Goal: Task Accomplishment & Management: Use online tool/utility

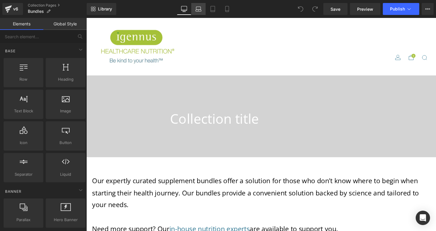
click at [196, 12] on icon at bounding box center [198, 9] width 6 height 6
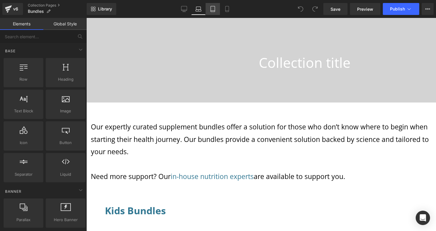
click at [211, 11] on icon at bounding box center [213, 9] width 4 height 6
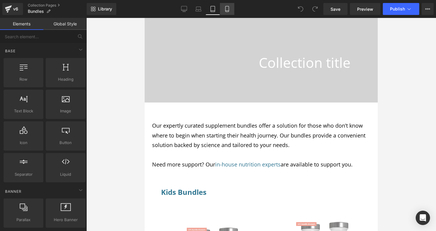
click at [224, 10] on link "Mobile" at bounding box center [227, 9] width 14 height 12
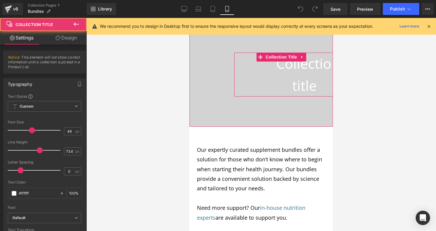
click at [304, 79] on h1 "Collection title" at bounding box center [304, 75] width 57 height 44
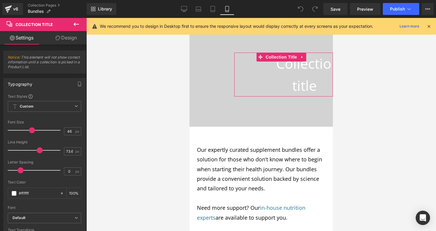
click at [64, 41] on link "Design" at bounding box center [65, 37] width 43 height 13
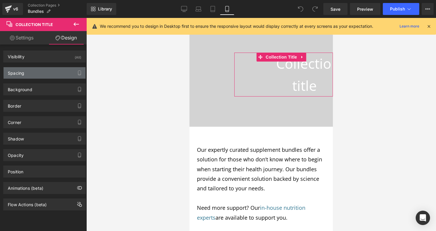
click at [44, 71] on div "Spacing" at bounding box center [45, 72] width 82 height 11
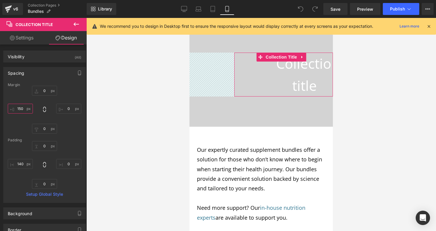
click at [24, 108] on input "150" at bounding box center [20, 109] width 25 height 10
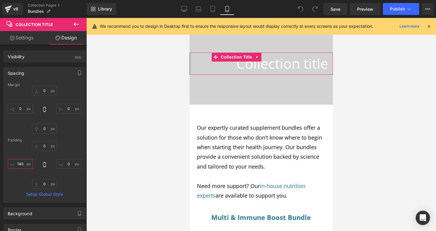
click at [24, 163] on input "140" at bounding box center [20, 164] width 25 height 10
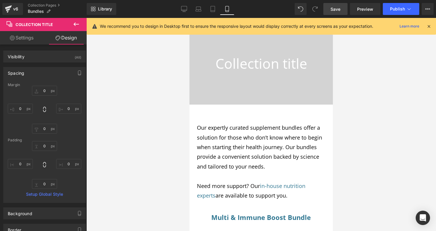
click at [335, 13] on link "Save" at bounding box center [335, 9] width 24 height 12
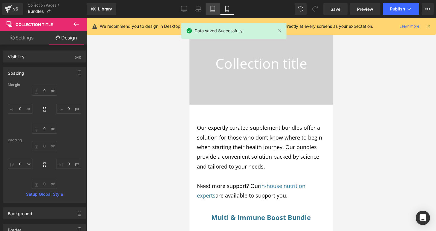
click at [212, 11] on icon at bounding box center [213, 11] width 4 height 0
type input "0"
type input "150"
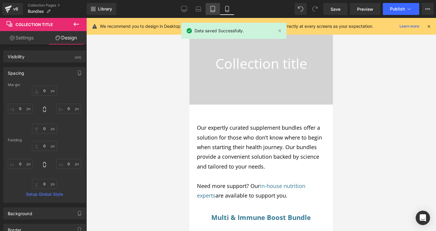
type input "0"
type input "140"
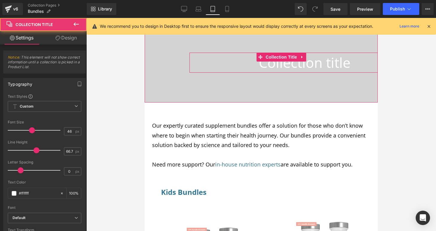
click at [253, 64] on h1 "Collection title" at bounding box center [304, 63] width 146 height 20
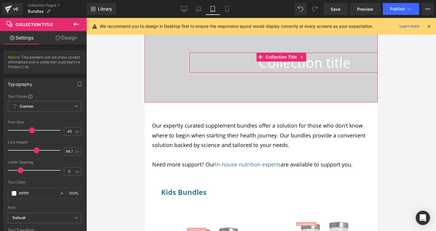
click at [252, 64] on h1 "Collection title" at bounding box center [304, 63] width 146 height 20
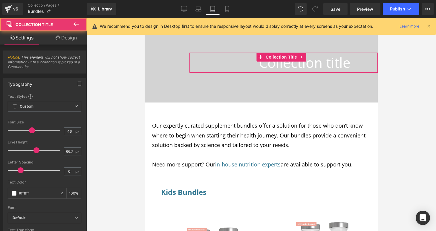
click at [63, 40] on link "Design" at bounding box center [65, 37] width 43 height 13
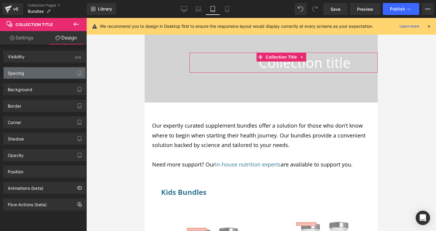
click at [44, 76] on div "Spacing" at bounding box center [45, 72] width 82 height 11
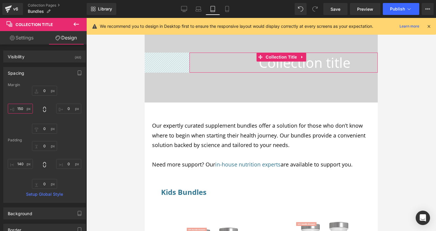
click at [25, 108] on input "150" at bounding box center [20, 109] width 25 height 10
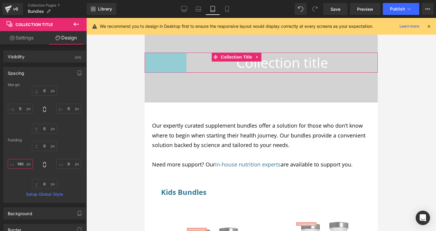
click at [24, 164] on input "140" at bounding box center [20, 164] width 25 height 10
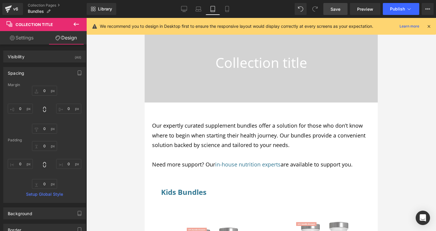
click at [337, 5] on link "Save" at bounding box center [335, 9] width 24 height 12
click at [188, 10] on link "Desktop" at bounding box center [184, 9] width 14 height 12
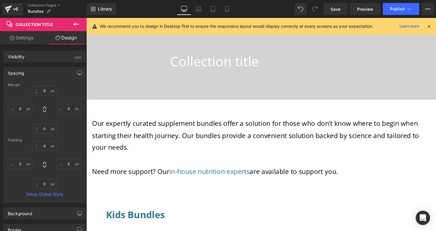
type input "0"
type input "150"
type input "0"
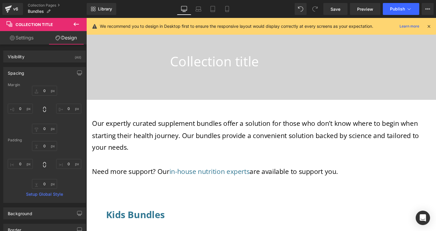
type input "0"
type input "140"
click at [197, 9] on icon at bounding box center [198, 9] width 6 height 6
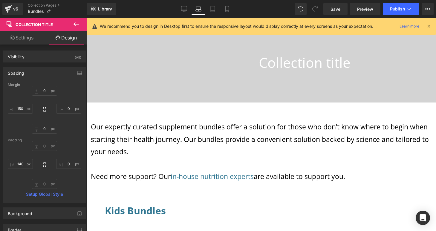
type input "0"
type input "150"
type input "0"
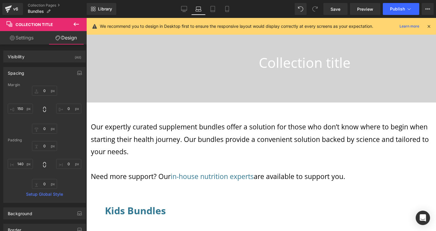
type input "0"
type input "140"
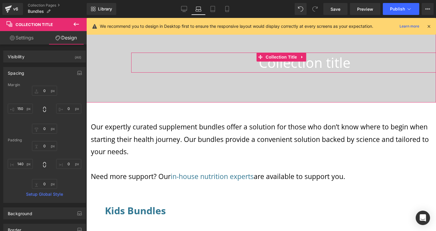
click at [255, 66] on h1 "Collection title" at bounding box center [304, 63] width 263 height 20
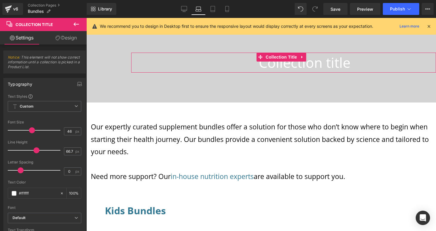
click at [73, 38] on link "Design" at bounding box center [65, 37] width 43 height 13
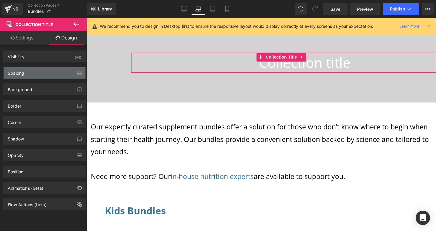
click at [23, 71] on div "Spacing" at bounding box center [16, 71] width 16 height 8
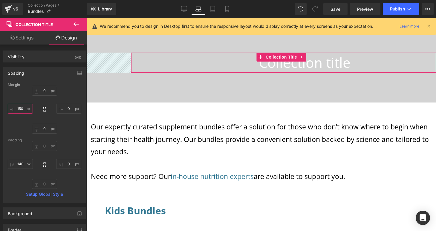
click at [25, 108] on input "150" at bounding box center [20, 109] width 25 height 10
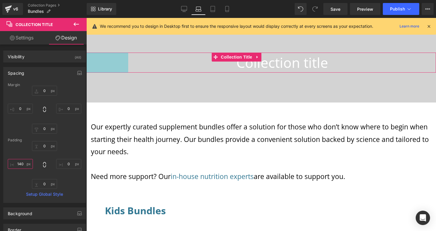
click at [25, 162] on input "140" at bounding box center [20, 164] width 25 height 10
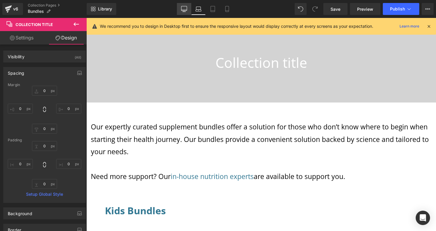
click at [187, 11] on link "Desktop" at bounding box center [184, 9] width 14 height 12
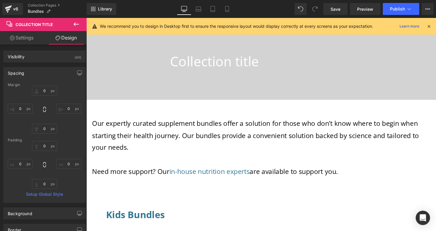
type input "0"
type input "150"
type input "0"
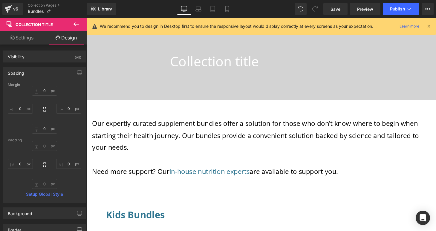
type input "0"
type input "140"
click at [330, 10] on link "Save" at bounding box center [335, 9] width 24 height 12
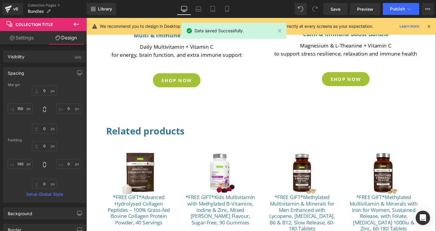
scroll to position [428, 0]
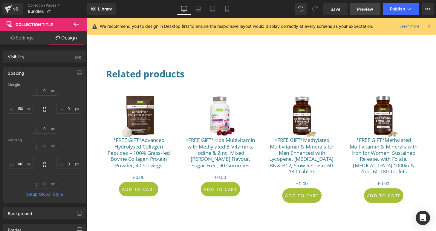
click at [367, 8] on span "Preview" at bounding box center [365, 9] width 16 height 6
click at [227, 9] on icon at bounding box center [227, 9] width 6 height 6
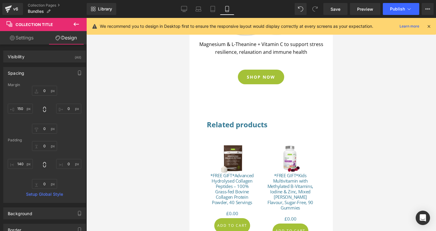
scroll to position [0, 0]
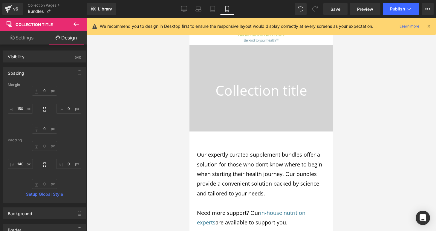
type input "0"
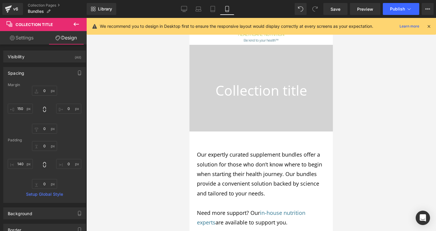
type input "0"
click at [402, 10] on span "Publish" at bounding box center [397, 9] width 15 height 5
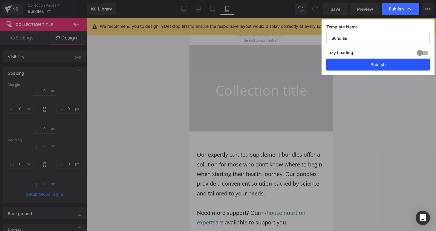
click at [388, 65] on button "Publish" at bounding box center [377, 65] width 103 height 12
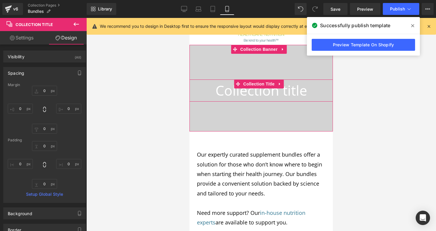
click at [218, 95] on h1 "Collection title" at bounding box center [260, 90] width 143 height 22
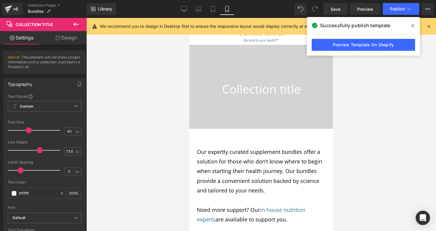
type input "39"
drag, startPoint x: 30, startPoint y: 130, endPoint x: 27, endPoint y: 130, distance: 3.3
click at [27, 130] on span at bounding box center [28, 130] width 6 height 6
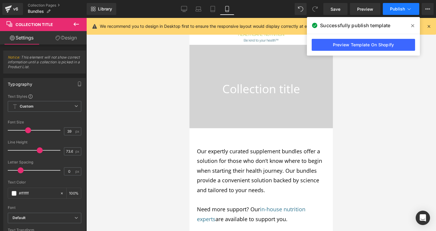
click at [399, 9] on span "Publish" at bounding box center [397, 9] width 15 height 5
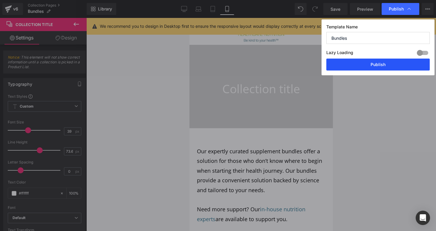
click at [387, 64] on button "Publish" at bounding box center [377, 65] width 103 height 12
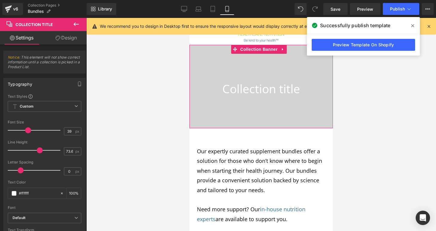
click at [212, 114] on div at bounding box center [260, 86] width 143 height 83
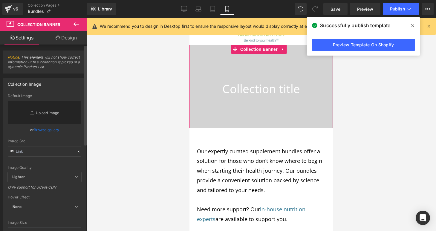
click at [19, 120] on link "Replace Image" at bounding box center [44, 112] width 73 height 23
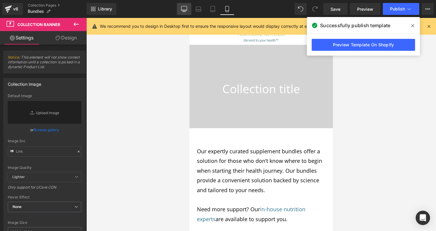
click at [185, 7] on icon at bounding box center [184, 9] width 6 height 6
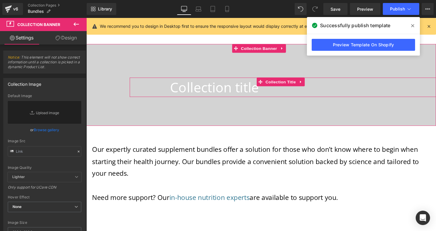
click at [172, 93] on div "Collection title Collection Title" at bounding box center [289, 89] width 317 height 20
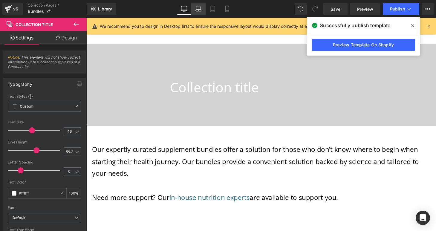
click at [200, 8] on icon at bounding box center [198, 9] width 6 height 6
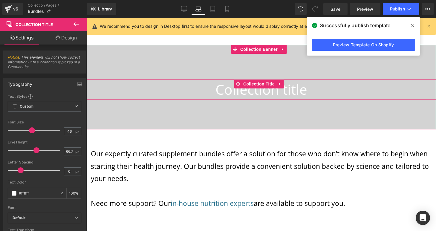
click at [198, 95] on h1 "Collection title" at bounding box center [260, 89] width 349 height 20
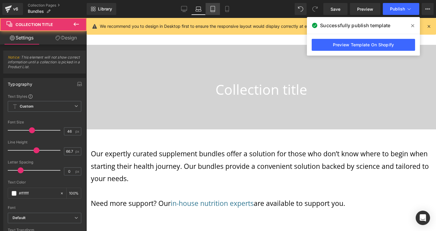
click at [213, 11] on icon at bounding box center [213, 11] width 4 height 0
type input "100"
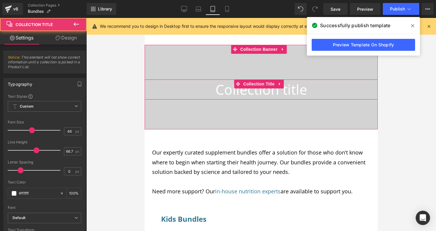
click at [209, 91] on h1 "Collection title" at bounding box center [261, 89] width 233 height 20
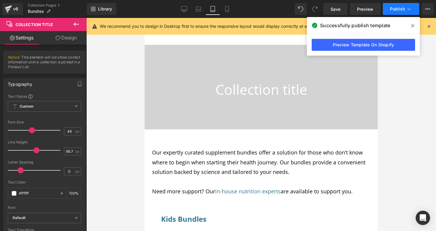
click at [397, 11] on span "Publish" at bounding box center [397, 9] width 15 height 5
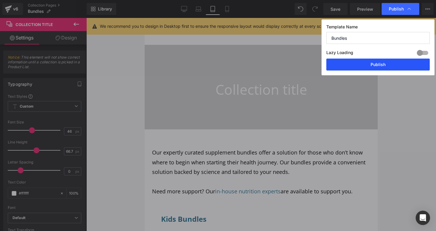
click at [376, 65] on button "Publish" at bounding box center [377, 65] width 103 height 12
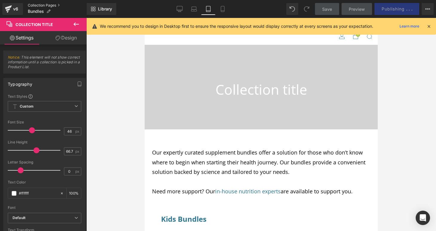
click at [46, 6] on link "Collection Pages" at bounding box center [57, 5] width 59 height 5
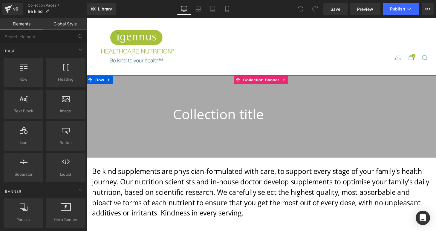
click at [151, 119] on span "Collection title Collection Title" at bounding box center [266, 119] width 361 height 25
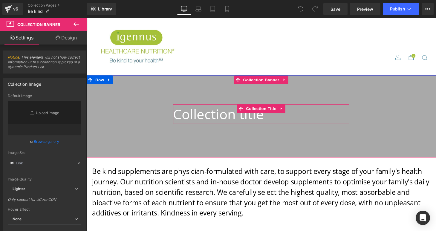
click at [287, 123] on h1 "Collection title" at bounding box center [267, 117] width 182 height 20
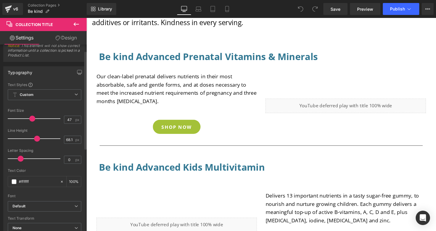
scroll to position [113, 0]
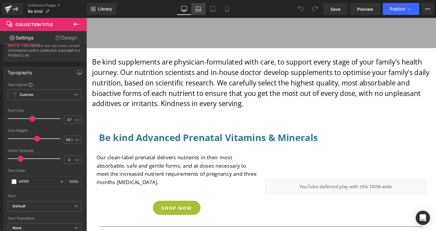
click at [200, 10] on icon at bounding box center [198, 11] width 6 height 2
type input "100"
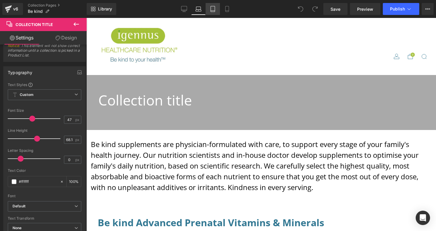
click at [213, 11] on icon at bounding box center [213, 9] width 6 height 6
type input "40"
type input "58"
type input "100"
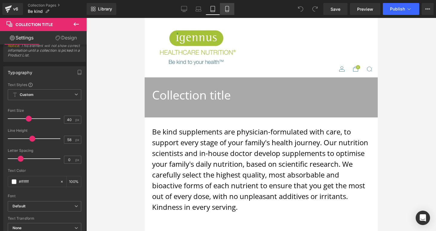
click at [228, 11] on icon at bounding box center [226, 11] width 3 height 0
type input "30"
type input "48"
type input "100"
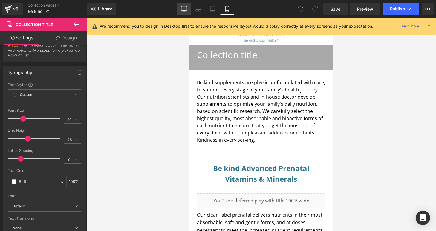
click at [185, 10] on icon at bounding box center [184, 10] width 6 height 0
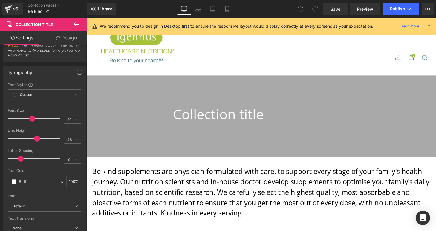
type input "47"
type input "68.15"
type input "100"
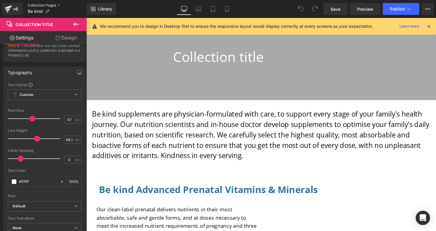
click at [51, 6] on link "Collection Pages" at bounding box center [57, 5] width 59 height 5
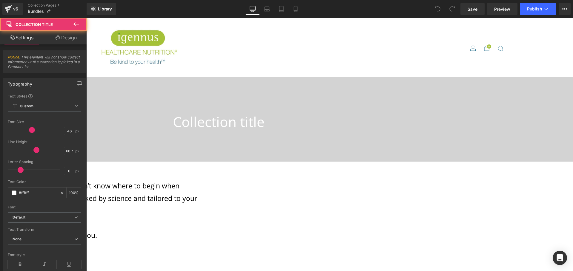
click at [274, 127] on h1 "Collection title" at bounding box center [373, 122] width 400 height 20
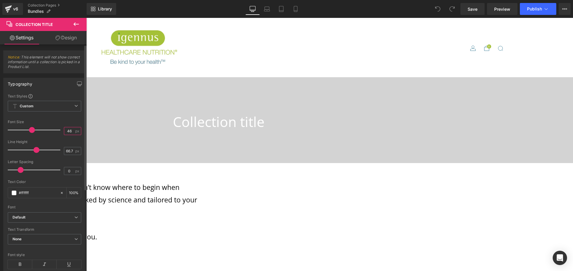
click at [69, 132] on input "46" at bounding box center [69, 130] width 10 height 7
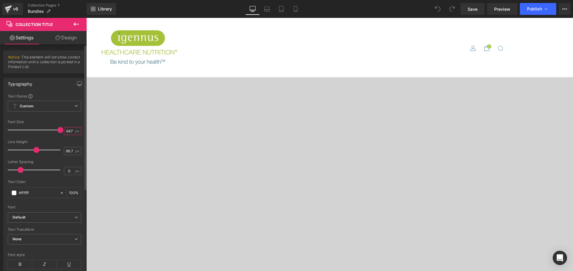
click at [67, 132] on input "4647" at bounding box center [69, 130] width 10 height 7
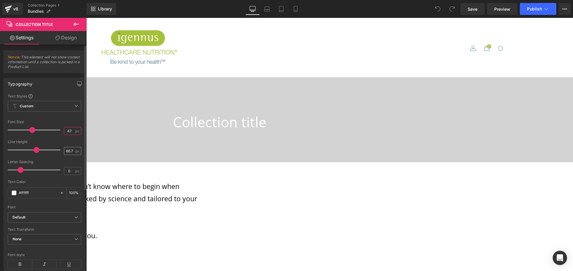
type input "47"
drag, startPoint x: 70, startPoint y: 151, endPoint x: 73, endPoint y: 150, distance: 3.1
click at [70, 151] on input "66.7" at bounding box center [69, 151] width 10 height 7
click at [67, 151] on input "66.7" at bounding box center [69, 151] width 10 height 7
type input "68.1"
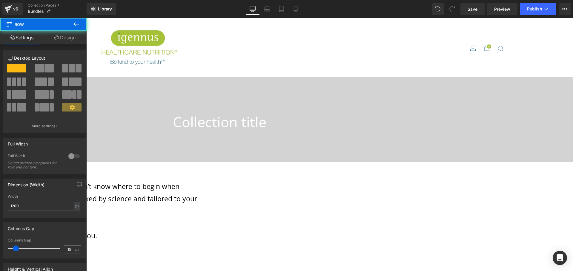
click at [201, 167] on div "Our expertly curated supplement bundles offer a solution for those who don’t kn…" at bounding box center [22, 213] width 358 height 102
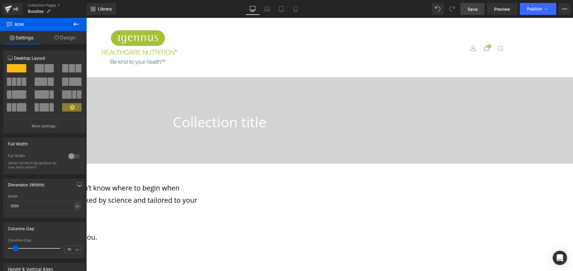
click at [477, 12] on span "Save" at bounding box center [473, 9] width 10 height 6
click at [262, 9] on icon at bounding box center [260, 9] width 6 height 6
type input "100"
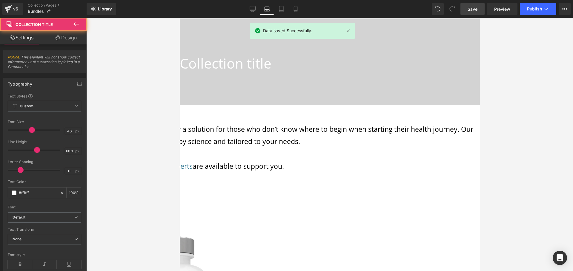
click at [268, 64] on h1 "Collection title" at bounding box center [329, 63] width 300 height 20
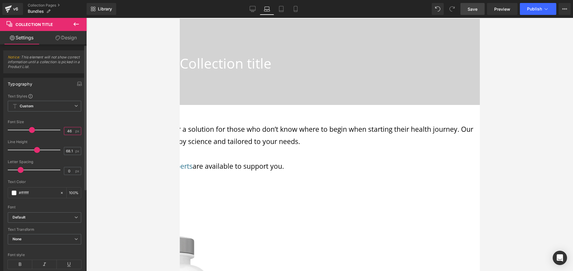
click at [70, 132] on input "46" at bounding box center [69, 130] width 10 height 7
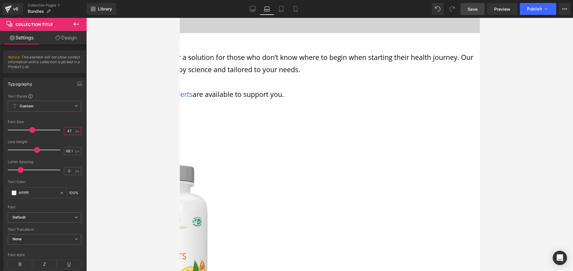
scroll to position [0, 0]
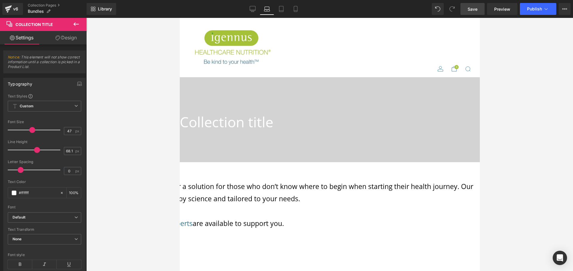
click at [473, 7] on span "Save" at bounding box center [473, 9] width 10 height 6
click at [276, 10] on icon at bounding box center [275, 9] width 6 height 6
type input "46"
type input "100"
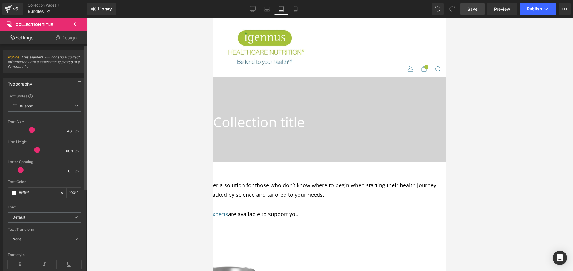
click at [69, 132] on input "46" at bounding box center [69, 130] width 10 height 7
type input "40"
click at [72, 152] on input "68.1" at bounding box center [69, 151] width 10 height 7
type input "6"
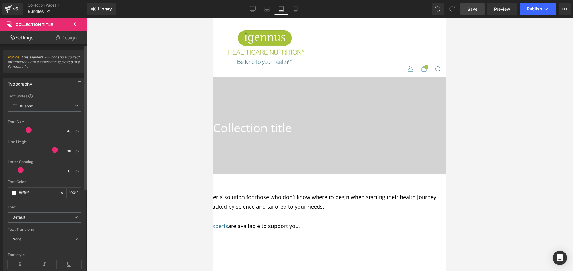
type input "1"
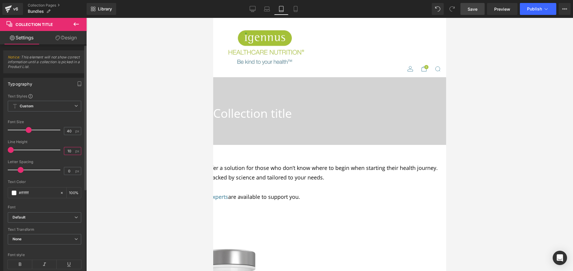
type input "1"
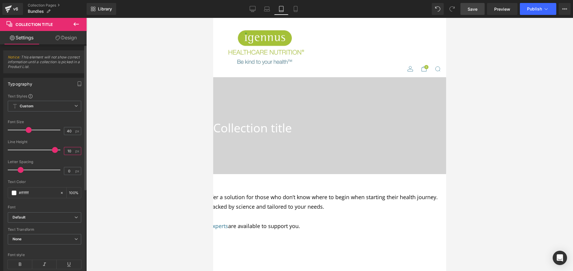
type input "1"
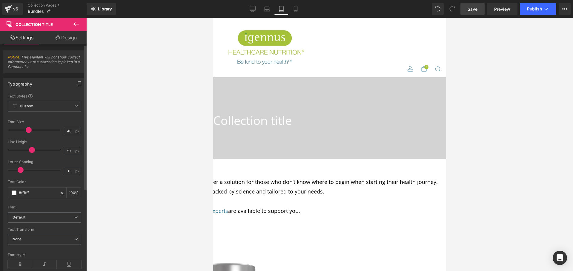
type input "58"
drag, startPoint x: 57, startPoint y: 150, endPoint x: 30, endPoint y: 150, distance: 26.6
click at [30, 150] on span at bounding box center [32, 150] width 6 height 6
click at [295, 11] on icon at bounding box center [296, 9] width 6 height 6
type input "39"
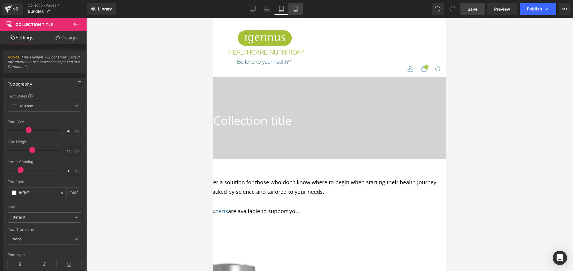
type input "68.1"
type input "100"
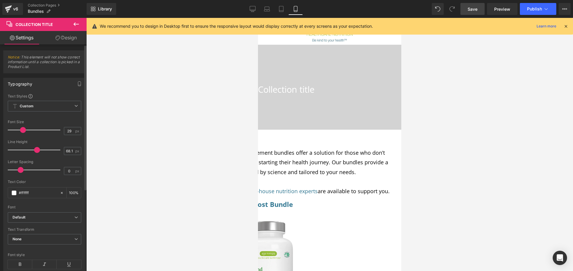
type input "30"
drag, startPoint x: 27, startPoint y: 130, endPoint x: 22, endPoint y: 130, distance: 4.5
click at [22, 130] on span at bounding box center [23, 130] width 6 height 6
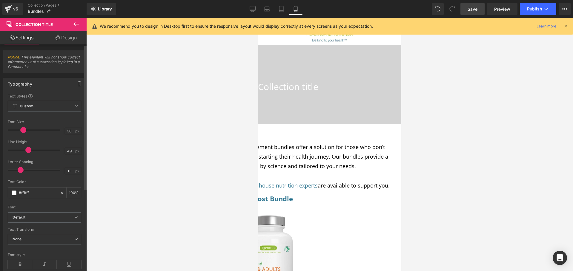
type input "48"
drag, startPoint x: 34, startPoint y: 150, endPoint x: 27, endPoint y: 151, distance: 7.8
click at [27, 151] on span at bounding box center [28, 150] width 6 height 6
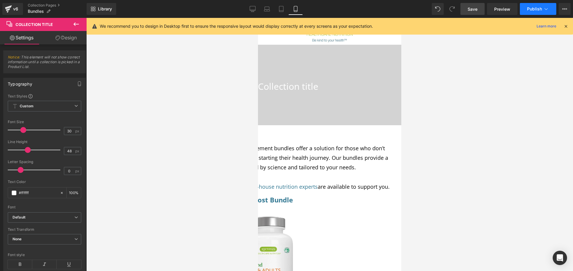
click at [536, 10] on span "Publish" at bounding box center [534, 9] width 15 height 5
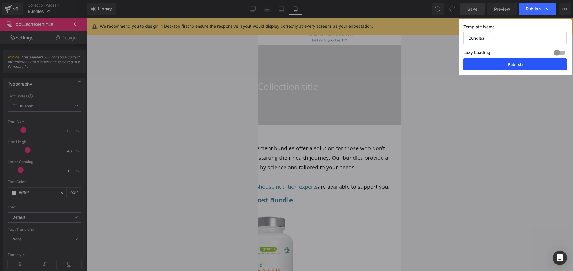
click at [520, 66] on button "Publish" at bounding box center [514, 65] width 103 height 12
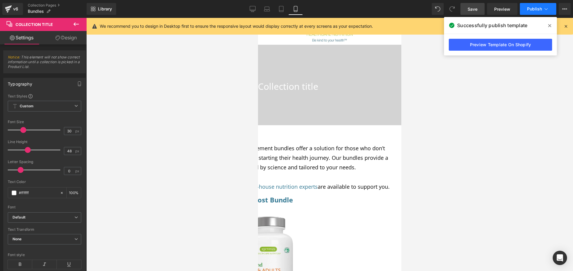
click at [528, 10] on span "Publish" at bounding box center [534, 9] width 15 height 5
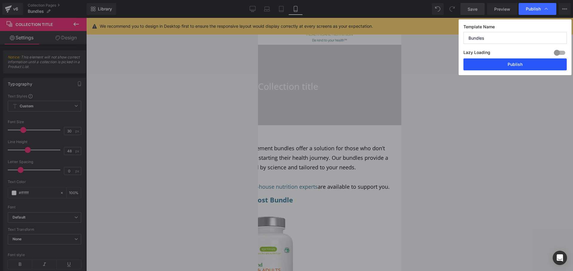
click at [533, 62] on button "Publish" at bounding box center [514, 65] width 103 height 12
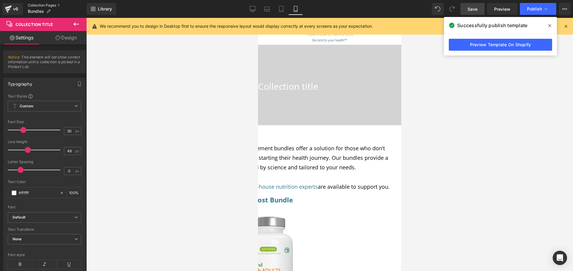
click at [46, 4] on link "Collection Pages" at bounding box center [57, 5] width 59 height 5
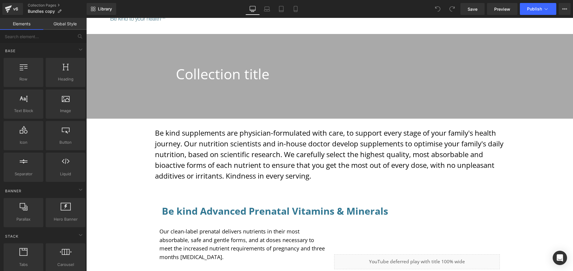
scroll to position [53, 0]
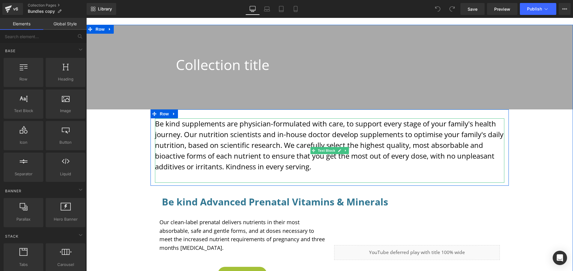
click at [313, 168] on p "Be kind supplements are physician-formulated with care, to support every stage …" at bounding box center [329, 146] width 349 height 54
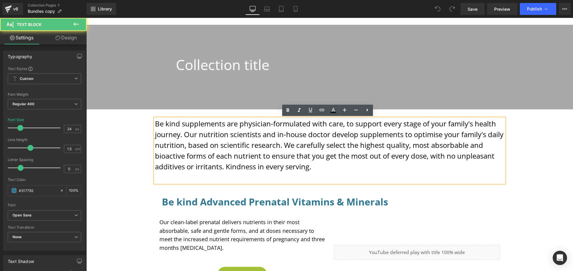
click at [312, 169] on p "Be kind supplements are physician-formulated with care, to support every stage …" at bounding box center [329, 146] width 349 height 54
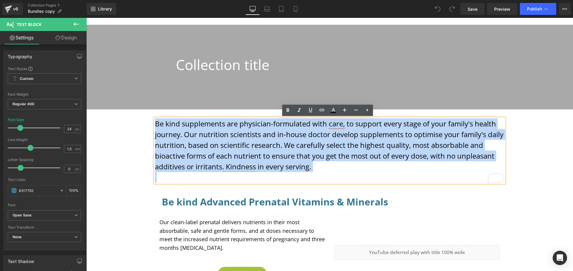
drag, startPoint x: 312, startPoint y: 168, endPoint x: 156, endPoint y: 125, distance: 162.5
click at [156, 126] on p "Be kind supplements are physician-formulated with care, to support every stage …" at bounding box center [329, 146] width 349 height 54
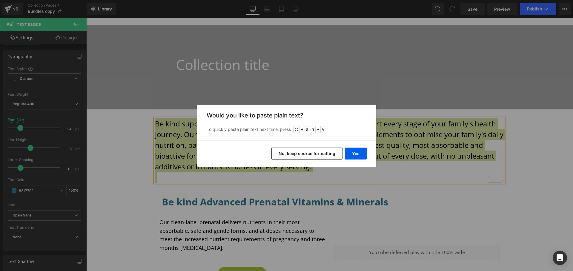
click at [314, 155] on button "No, keep source formatting" at bounding box center [306, 154] width 71 height 12
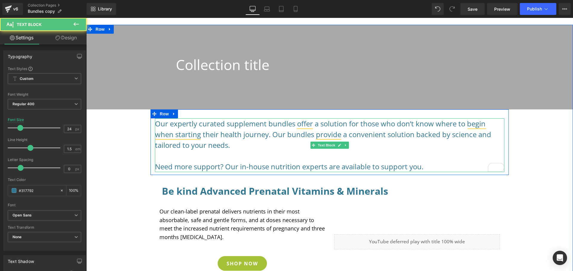
click at [425, 167] on p "Need more support? Our in-house nutrition experts are available to support you." at bounding box center [329, 167] width 349 height 11
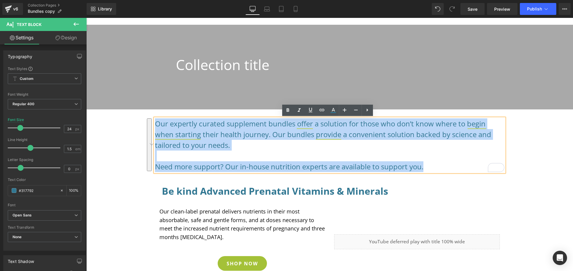
drag, startPoint x: 425, startPoint y: 167, endPoint x: 154, endPoint y: 123, distance: 274.6
click at [155, 123] on div "Our expertly curated supplement bundles offer a solution for those who don’t kn…" at bounding box center [329, 146] width 349 height 54
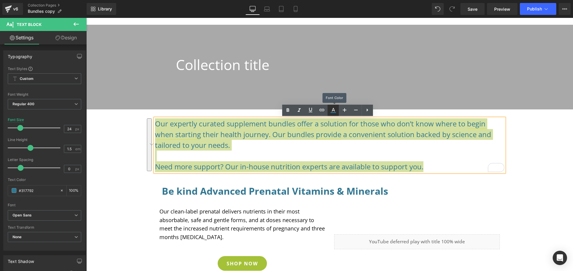
click at [333, 111] on icon at bounding box center [333, 110] width 7 height 7
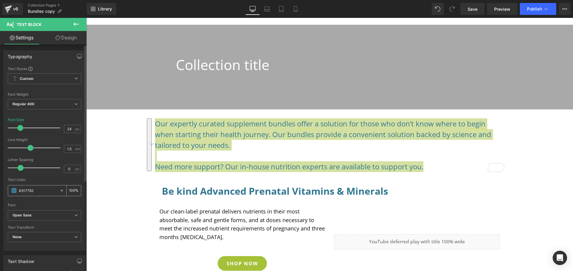
click at [44, 193] on input "#317792" at bounding box center [38, 191] width 38 height 7
drag, startPoint x: 33, startPoint y: 191, endPoint x: 21, endPoint y: 191, distance: 11.4
click at [21, 191] on input "#317792" at bounding box center [38, 191] width 38 height 7
type input "#0"
type input "0"
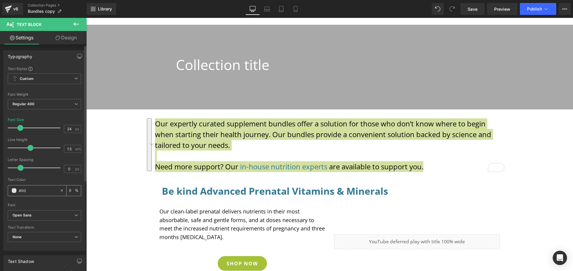
type input "#000"
type input "100"
type input "#00000"
type input "0"
type input "#0000"
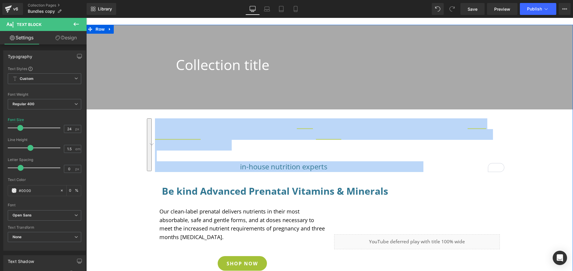
click at [144, 174] on div "Collection title Collection Title Collection Banner Our expertly curated supple…" at bounding box center [329, 241] width 487 height 433
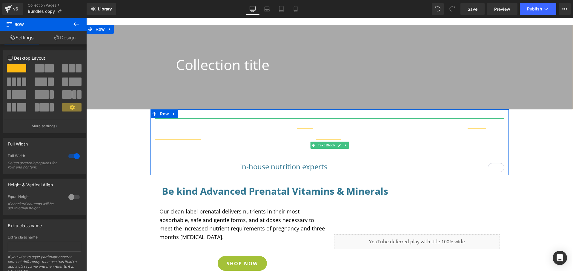
click at [190, 151] on p "To enrich screen reader interactions, please activate Accessibility in Grammarl…" at bounding box center [329, 156] width 349 height 11
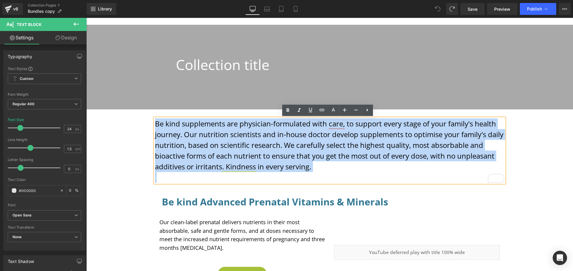
drag, startPoint x: 322, startPoint y: 178, endPoint x: 153, endPoint y: 118, distance: 179.5
click at [155, 119] on div "Be kind supplements are physician-formulated with care, to support every stage …" at bounding box center [329, 151] width 349 height 64
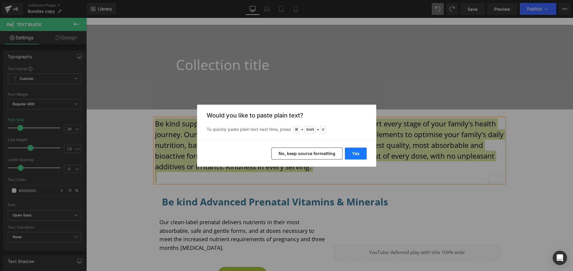
click at [355, 155] on button "Yes" at bounding box center [356, 154] width 22 height 12
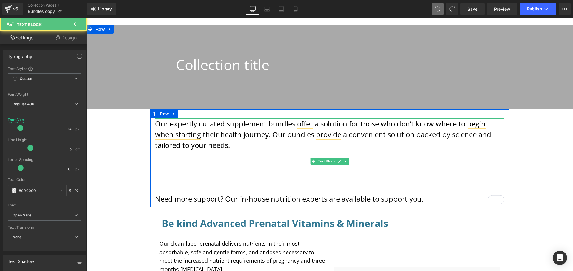
click at [206, 179] on p "To enrich screen reader interactions, please activate Accessibility in Grammarl…" at bounding box center [329, 177] width 349 height 11
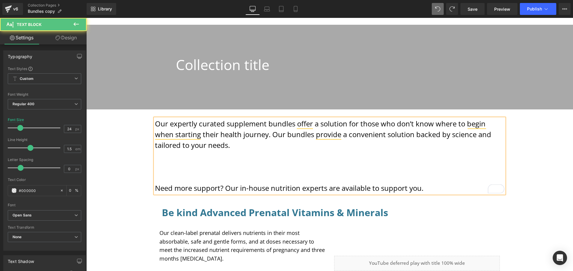
click at [182, 165] on p "To enrich screen reader interactions, please activate Accessibility in Grammarl…" at bounding box center [329, 167] width 349 height 11
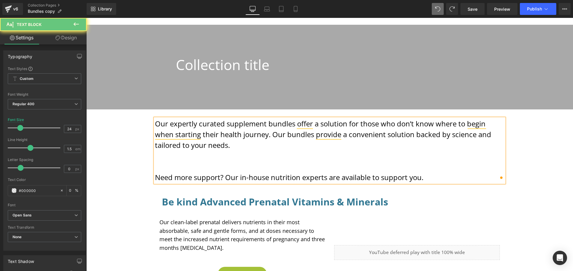
click at [178, 161] on p "To enrich screen reader interactions, please activate Accessibility in Grammarl…" at bounding box center [329, 156] width 349 height 11
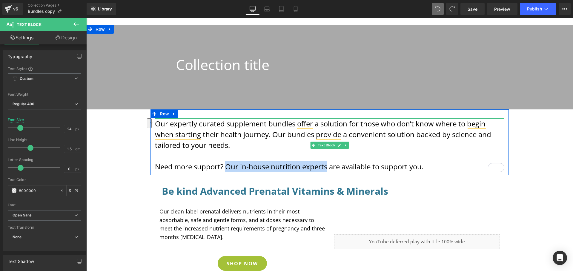
drag, startPoint x: 225, startPoint y: 167, endPoint x: 325, endPoint y: 168, distance: 99.4
click at [325, 168] on font "Need more support? Our in-house nutrition experts are available to support you." at bounding box center [289, 167] width 268 height 10
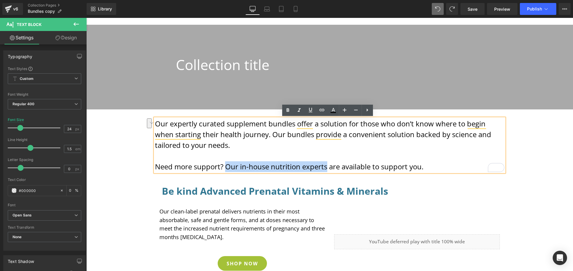
click at [326, 167] on font "Need more support? Our in-house nutrition experts are available to support you." at bounding box center [289, 167] width 268 height 10
drag, startPoint x: 325, startPoint y: 167, endPoint x: 239, endPoint y: 166, distance: 86.6
click at [239, 166] on font "Need more support? Our in-house nutrition experts are available to support you." at bounding box center [289, 167] width 268 height 10
click at [333, 113] on icon at bounding box center [333, 110] width 7 height 7
type input "#000000"
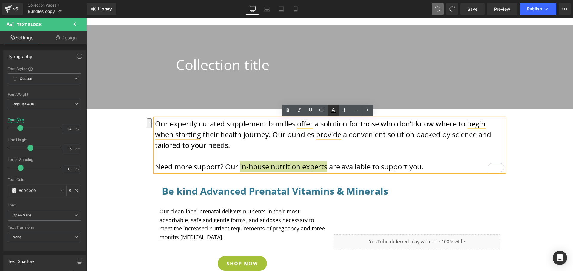
type input "100"
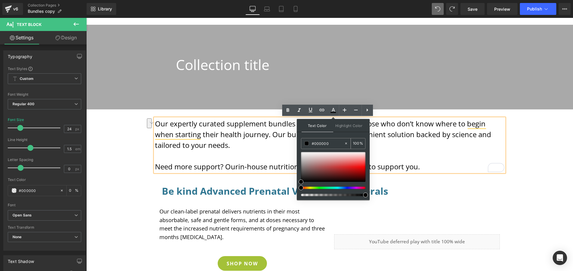
drag, startPoint x: 328, startPoint y: 143, endPoint x: 315, endPoint y: 143, distance: 13.7
click at [315, 143] on input "#000000" at bounding box center [328, 143] width 32 height 7
type input "#3"
type input "0"
type input "#317"
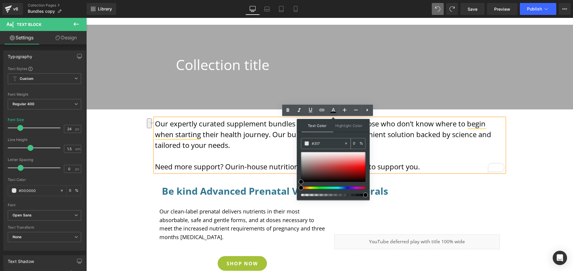
type input "100"
type input "#3177"
type input "47"
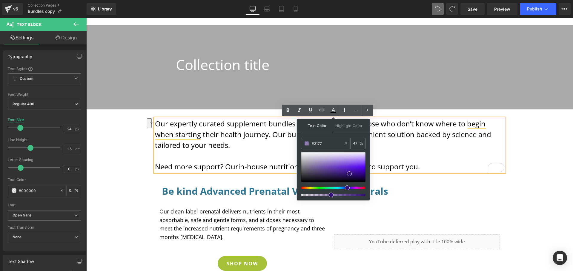
type input "#31779"
type input "0"
type input "#317792"
type input "100"
type input "#317792"
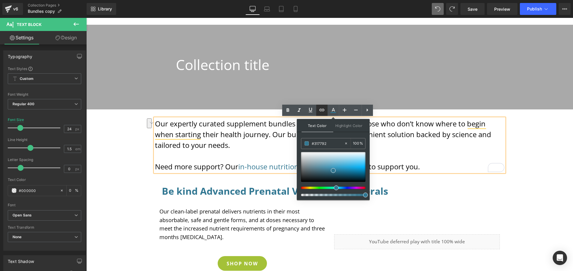
click at [322, 110] on icon at bounding box center [321, 110] width 7 height 7
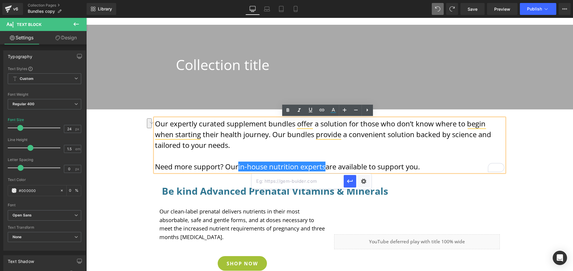
click at [299, 183] on input "text" at bounding box center [298, 181] width 92 height 15
paste input "https://igennus.com/pages/in-house-experts"
type input "https://igennus.com/pages/in-house-experts"
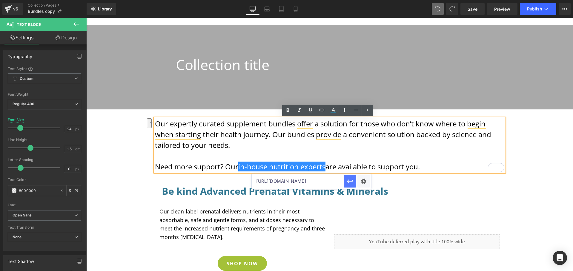
click at [349, 184] on icon "button" at bounding box center [349, 181] width 7 height 7
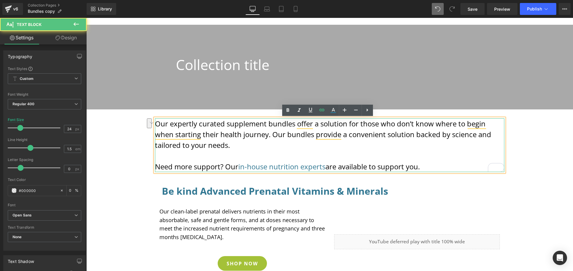
click at [278, 160] on p "To enrich screen reader interactions, please activate Accessibility in Grammarl…" at bounding box center [329, 156] width 349 height 11
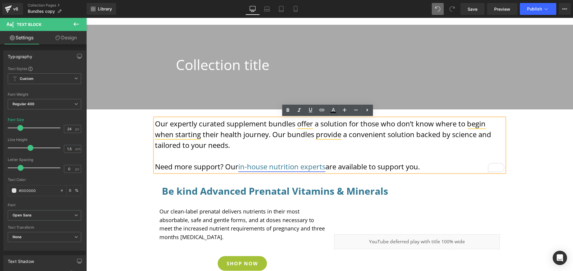
scroll to position [69, 0]
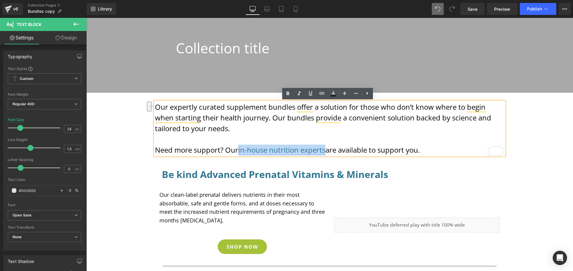
drag, startPoint x: 325, startPoint y: 151, endPoint x: 242, endPoint y: 146, distance: 83.1
click at [238, 153] on p "Need more support? Our in-house nutrition experts are available to support you." at bounding box center [329, 150] width 349 height 11
click at [311, 94] on icon at bounding box center [311, 93] width 4 height 4
click at [309, 95] on icon at bounding box center [311, 93] width 4 height 4
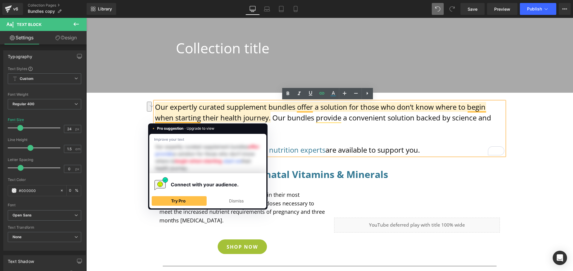
click at [118, 174] on div "Collection title Collection Title Collection Banner Our expertly curated supple…" at bounding box center [329, 224] width 487 height 433
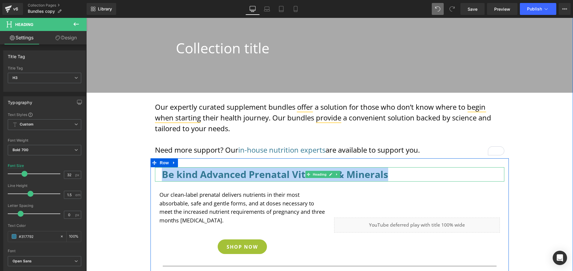
drag, startPoint x: 386, startPoint y: 176, endPoint x: 161, endPoint y: 175, distance: 224.8
click at [162, 175] on h3 "Be kind Advanced Prenatal Vitamins & Minerals" at bounding box center [329, 175] width 335 height 14
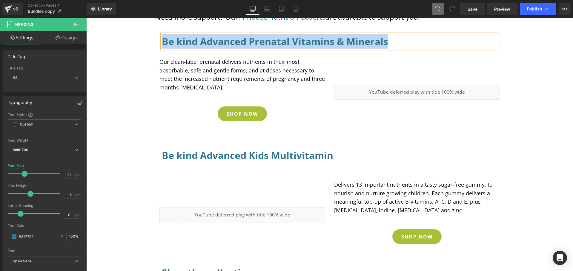
scroll to position [154, 0]
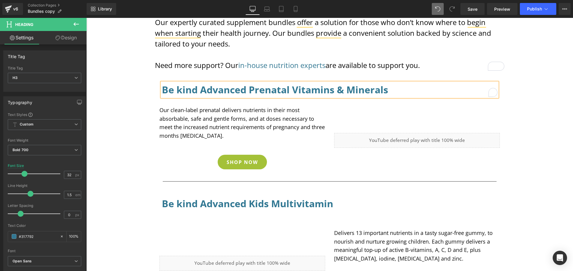
click at [391, 90] on h3 "Be kind Advanced Prenatal Vitamins & Minerals" at bounding box center [329, 90] width 335 height 14
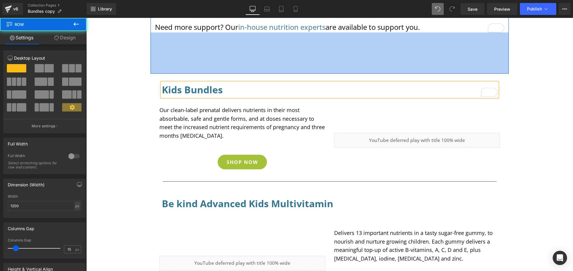
drag, startPoint x: 367, startPoint y: 72, endPoint x: 366, endPoint y: 75, distance: 3.8
click at [366, 75] on div "Collection title Collection Title Collection Banner Our expertly curated supple…" at bounding box center [329, 120] width 487 height 471
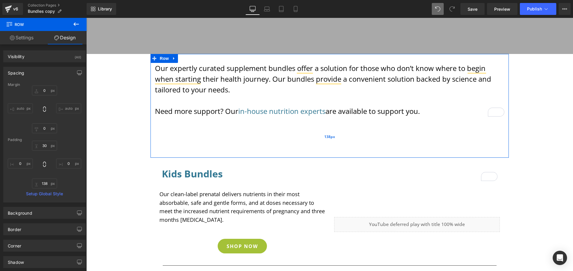
scroll to position [90, 0]
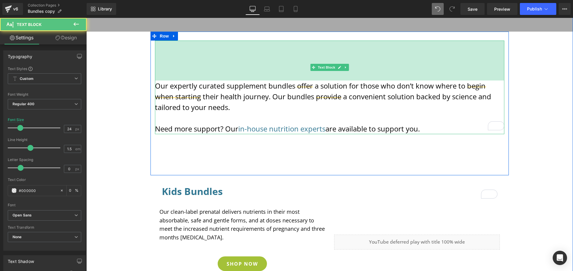
drag, startPoint x: 336, startPoint y: 80, endPoint x: 333, endPoint y: 84, distance: 4.9
click at [333, 84] on div "Our expertly curated supplement bundles offer a solution for those who don’t kn…" at bounding box center [329, 88] width 349 height 94
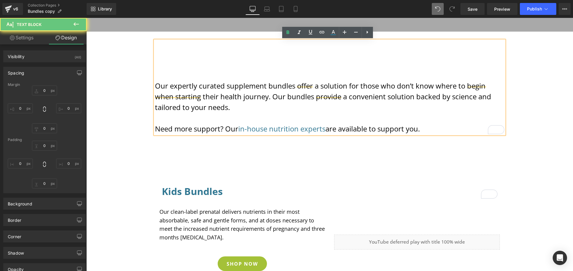
type input "0"
type input "134"
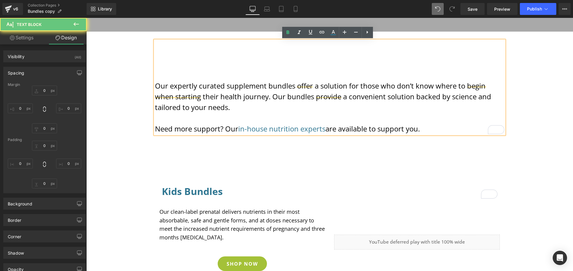
type input "0"
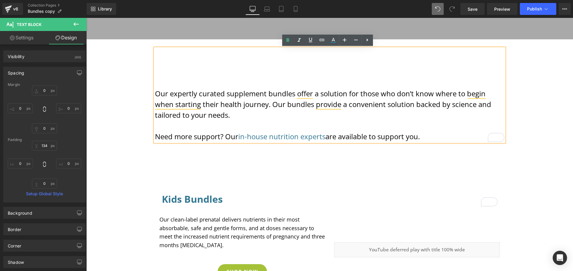
scroll to position [18, 0]
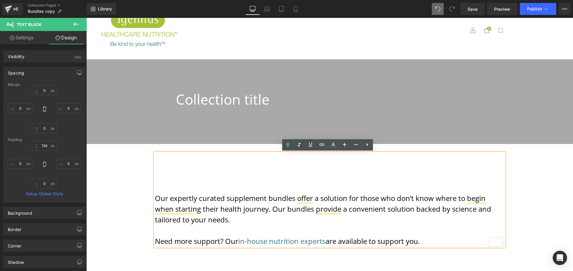
click at [268, 177] on div "Our expertly curated supplement bundles offer a solution for those who don’t kn…" at bounding box center [329, 200] width 349 height 94
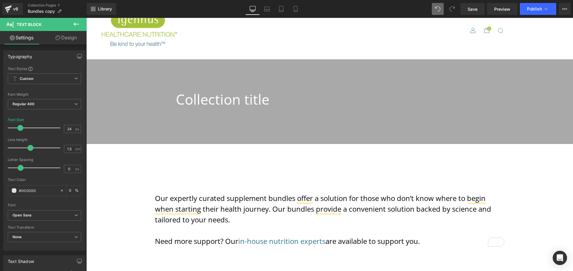
click at [70, 38] on link "Design" at bounding box center [65, 37] width 43 height 13
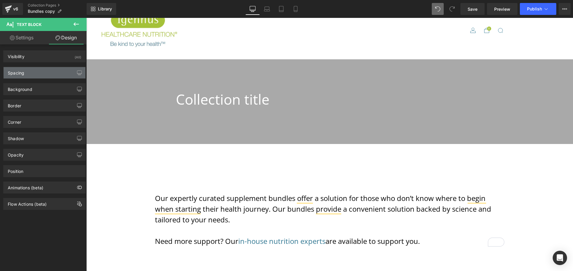
click at [30, 73] on div "Spacing" at bounding box center [45, 72] width 82 height 11
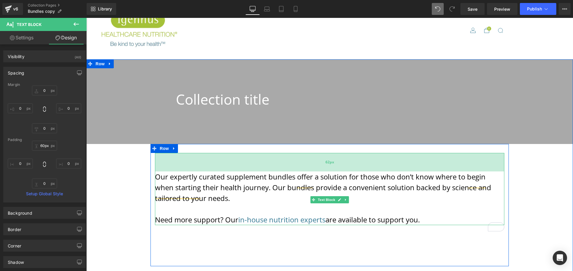
type input "59px"
drag, startPoint x: 263, startPoint y: 191, endPoint x: 258, endPoint y: 169, distance: 22.7
click at [258, 168] on div "59px" at bounding box center [329, 162] width 349 height 18
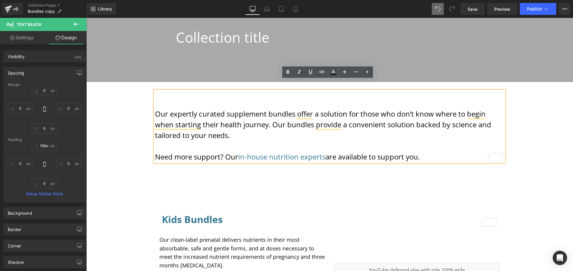
scroll to position [151, 0]
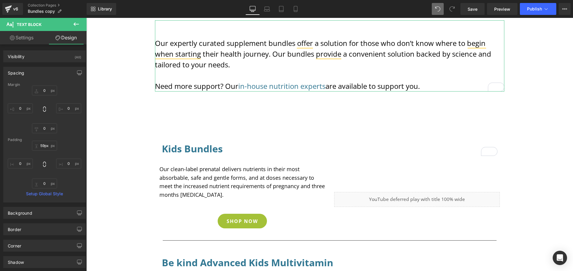
click at [22, 40] on link "Settings" at bounding box center [21, 37] width 43 height 13
type input "transparent"
type input "0"
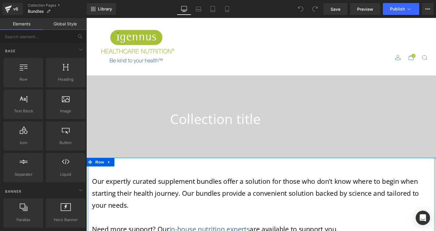
scroll to position [87, 0]
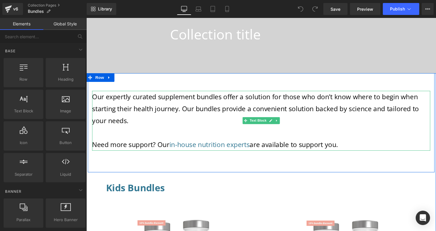
click at [237, 136] on p "To enrich screen reader interactions, please activate Accessibility in Grammarl…" at bounding box center [266, 136] width 349 height 12
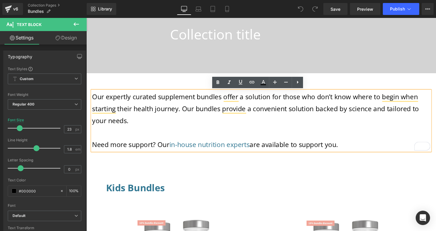
drag, startPoint x: 350, startPoint y: 149, endPoint x: 92, endPoint y: 100, distance: 263.2
click at [92, 100] on div "Our expertly curated supplement bundles offer a solution for those who don’t kn…" at bounding box center [266, 124] width 349 height 62
copy div "Our expertly curated supplement bundles offer a solution for those who don’t kn…"
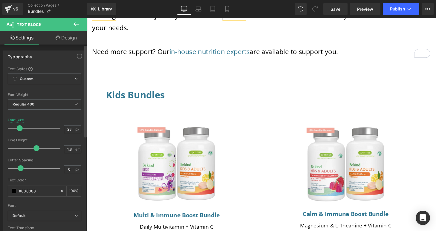
scroll to position [237, 0]
